Goal: Check status

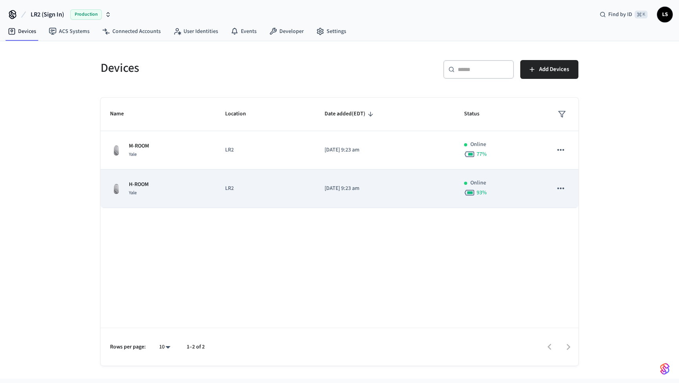
click at [197, 183] on div "H-ROOM Yale" at bounding box center [158, 189] width 96 height 17
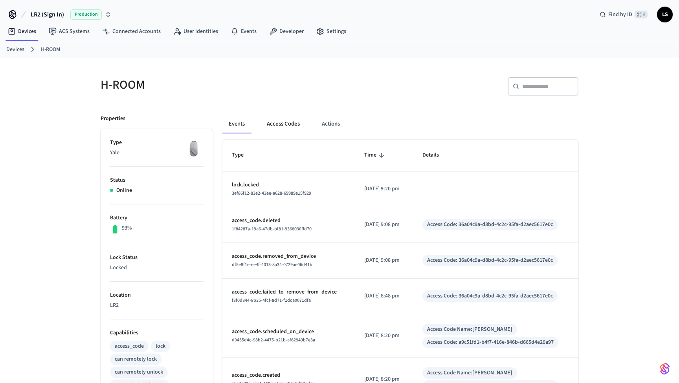
click at [278, 124] on button "Access Codes" at bounding box center [283, 124] width 46 height 19
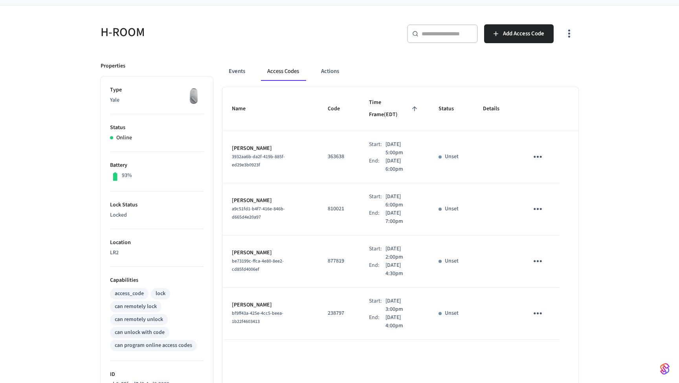
scroll to position [53, 0]
drag, startPoint x: 321, startPoint y: 196, endPoint x: 341, endPoint y: 197, distance: 19.3
click at [341, 204] on p "810021" at bounding box center [339, 208] width 22 height 8
copy p "810021"
click at [536, 202] on icon "sticky table" at bounding box center [538, 208] width 12 height 12
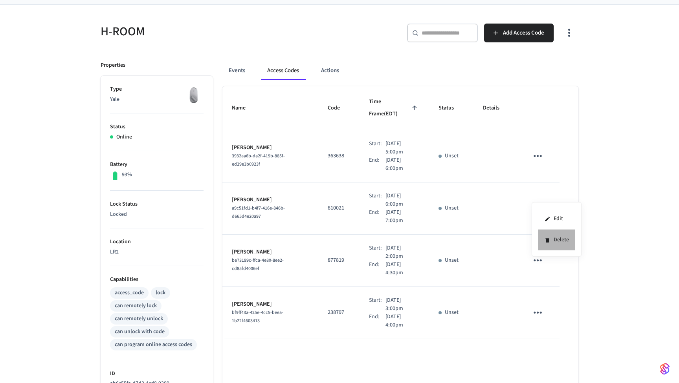
click at [547, 239] on icon at bounding box center [547, 240] width 4 height 5
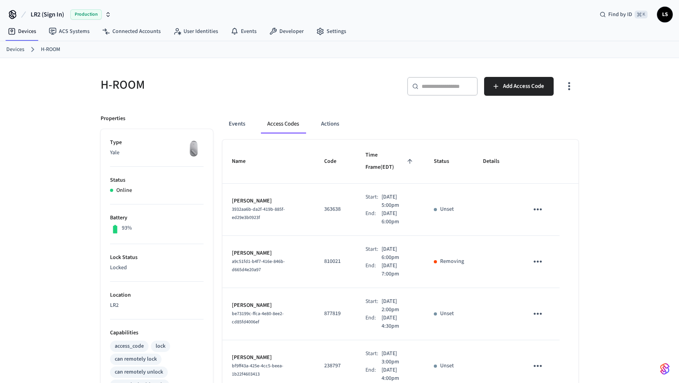
scroll to position [0, 0]
click at [18, 49] on link "Devices" at bounding box center [15, 50] width 18 height 8
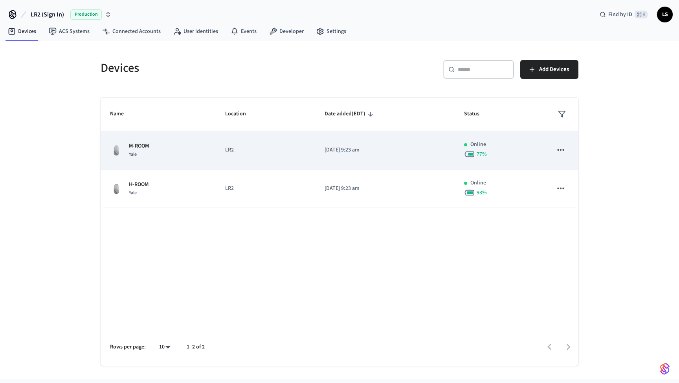
click at [249, 149] on p "LR2" at bounding box center [265, 150] width 81 height 8
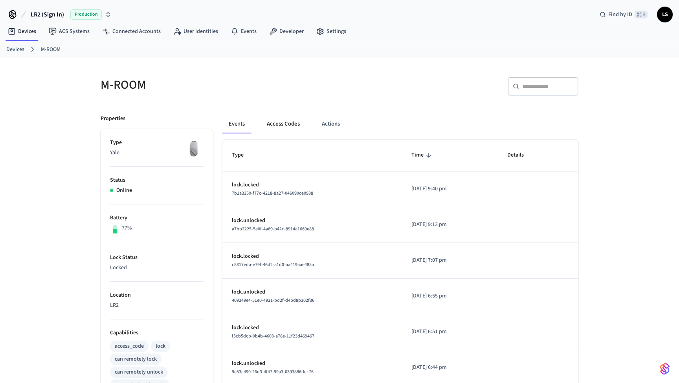
click at [280, 123] on button "Access Codes" at bounding box center [283, 124] width 46 height 19
